Goal: Find specific page/section: Find specific page/section

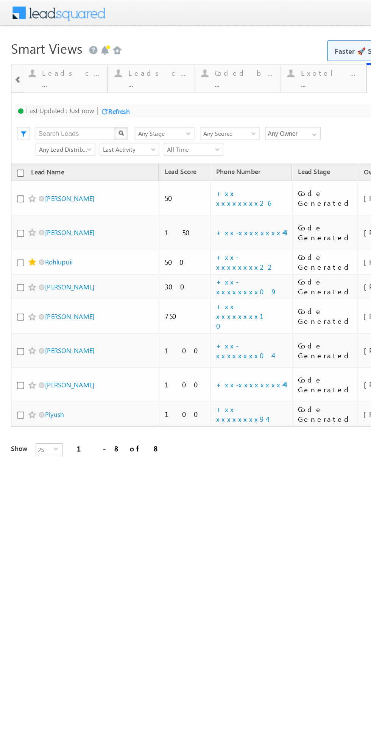
click at [87, 78] on div "Refresh" at bounding box center [82, 77] width 15 height 6
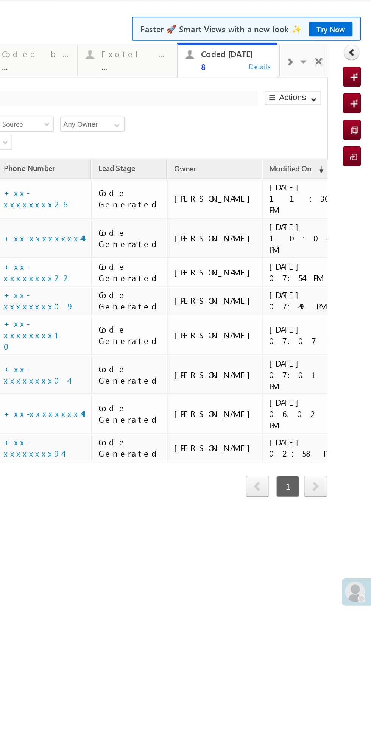
click at [75, 26] on span at bounding box center [75, 26] width 5 height 6
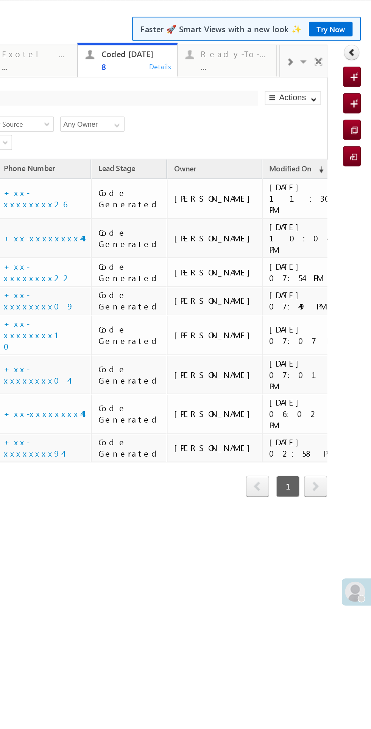
click at [75, 26] on span at bounding box center [75, 26] width 5 height 6
click at [84, 29] on span at bounding box center [85, 27] width 8 height 16
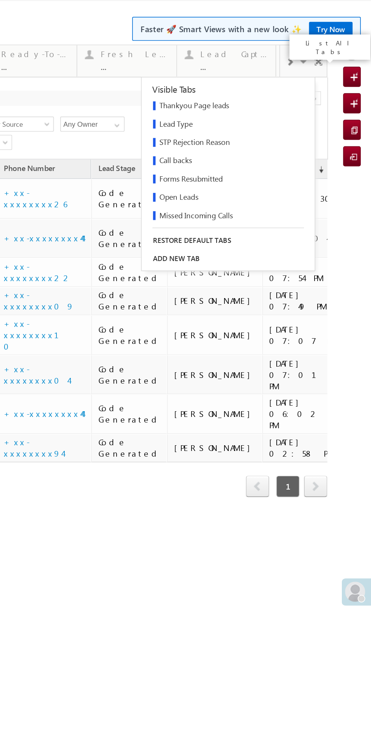
click at [76, 31] on div at bounding box center [75, 25] width 11 height 17
click at [44, 26] on div "..." at bounding box center [42, 28] width 41 height 6
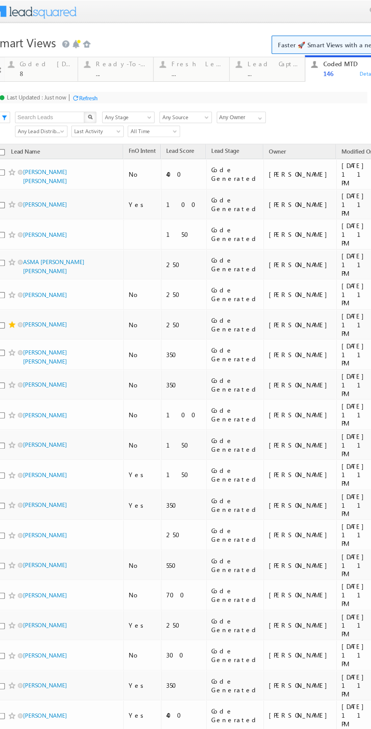
click at [207, 53] on div "Lead Capture [DATE]" at bounding box center [212, 50] width 41 height 6
